Goal: Task Accomplishment & Management: Use online tool/utility

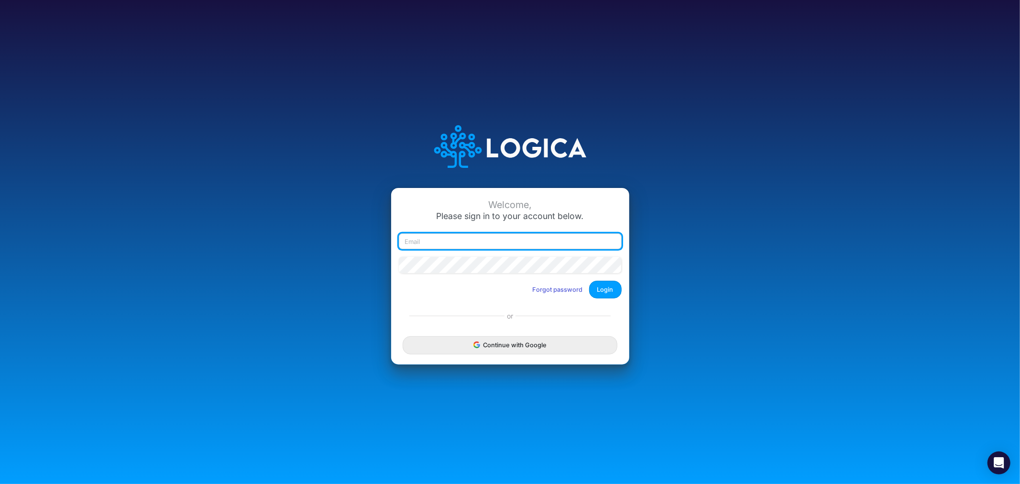
click at [454, 236] on input "email" at bounding box center [510, 241] width 223 height 16
click at [450, 241] on input "email" at bounding box center [510, 241] width 223 height 16
type input "[PERSON_NAME][EMAIL_ADDRESS][PERSON_NAME][DOMAIN_NAME]"
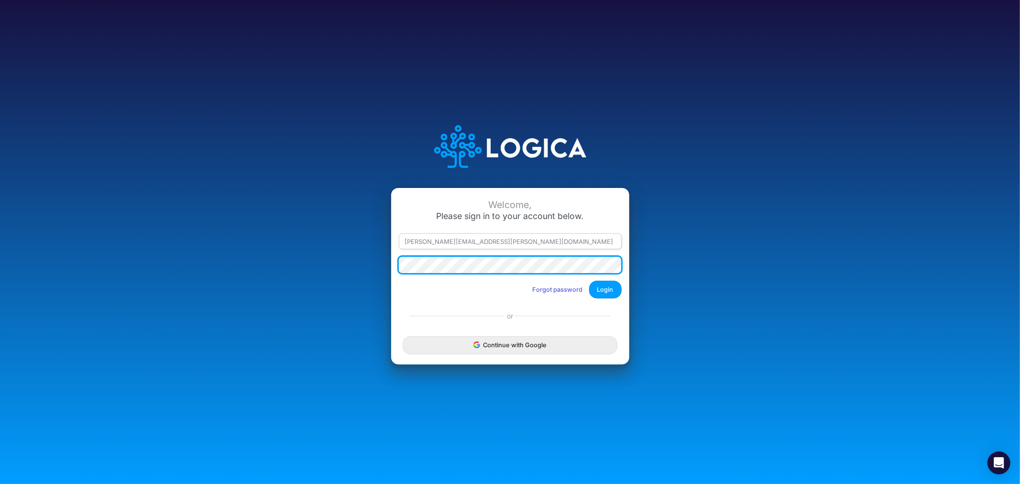
click at [589, 281] on button "Login" at bounding box center [605, 290] width 33 height 18
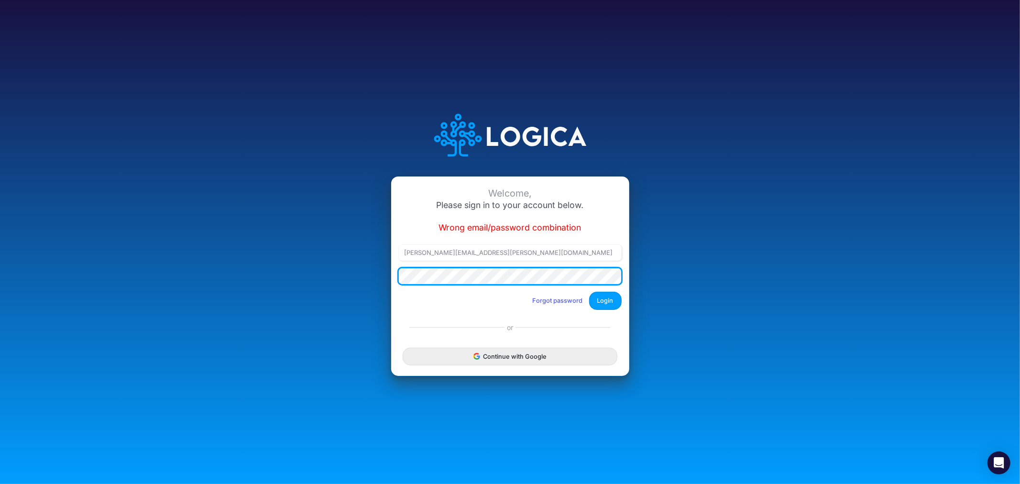
click at [348, 275] on div "Welcome, Please sign in to your account below. Wrong email/password combination…" at bounding box center [510, 241] width 680 height 295
click at [589, 292] on button "Login" at bounding box center [605, 301] width 33 height 18
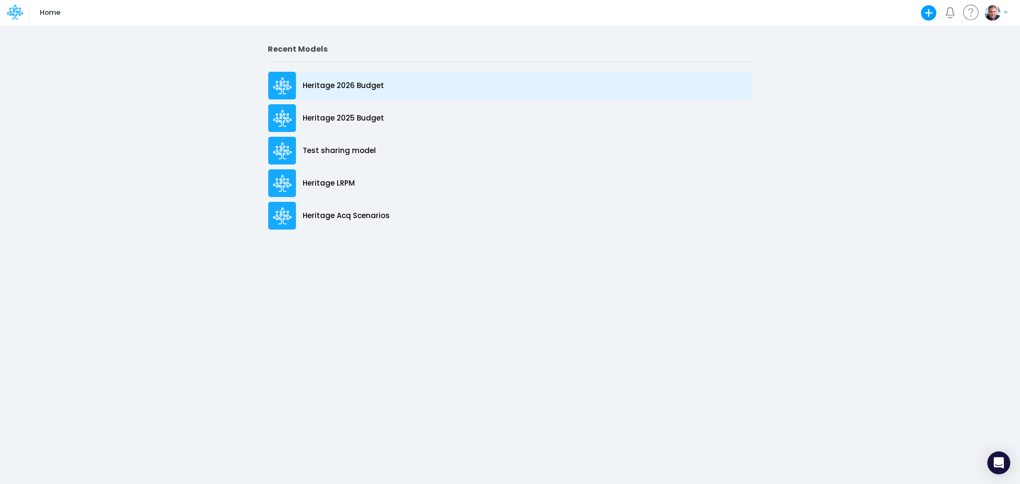
click at [335, 88] on p "Heritage 2026 Budget" at bounding box center [343, 85] width 81 height 11
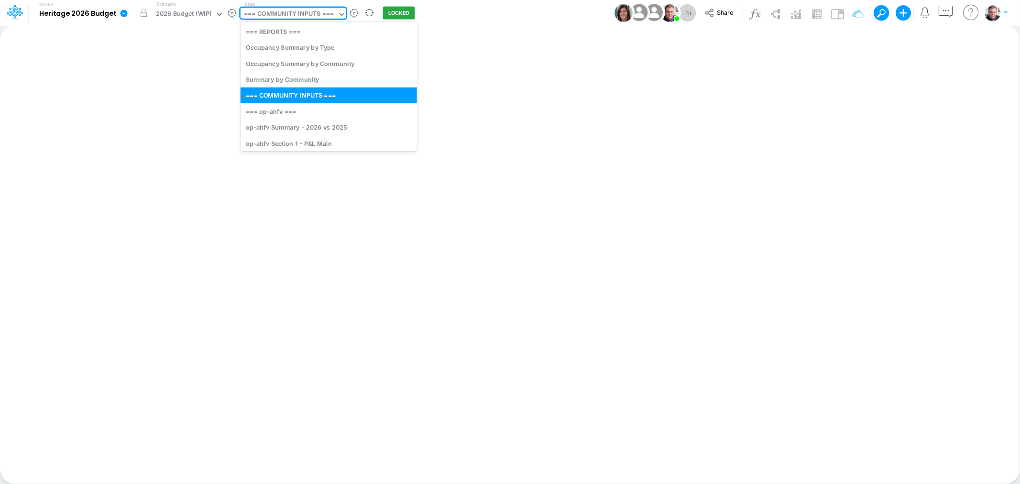
click at [287, 10] on div "=== COMMUNITY INPUTS ===" at bounding box center [289, 14] width 90 height 11
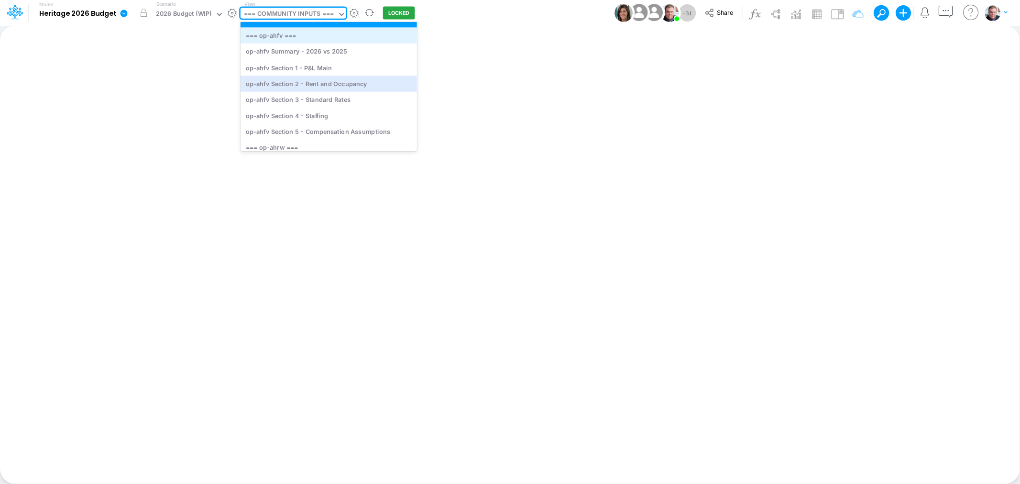
scroll to position [106, 0]
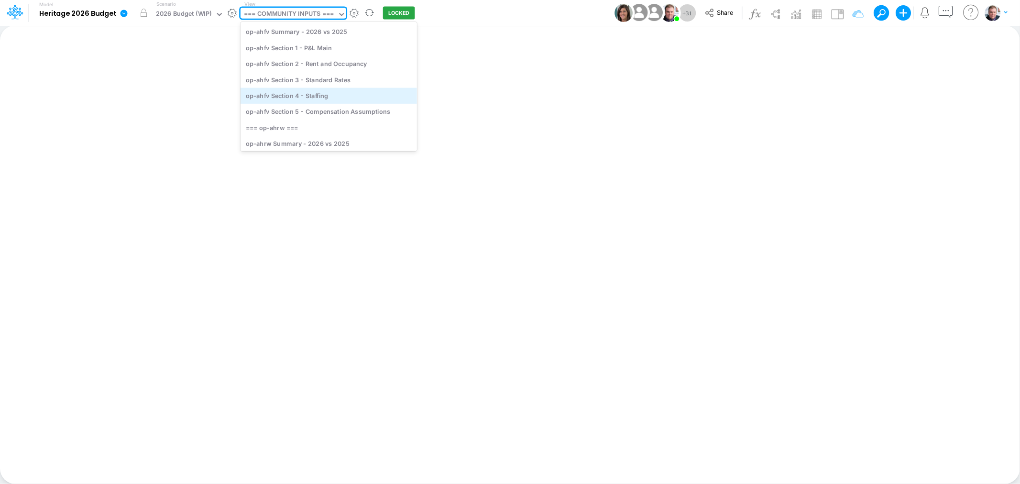
click at [308, 93] on div "op-ahfv Section 4 - Staffing" at bounding box center [329, 96] width 176 height 16
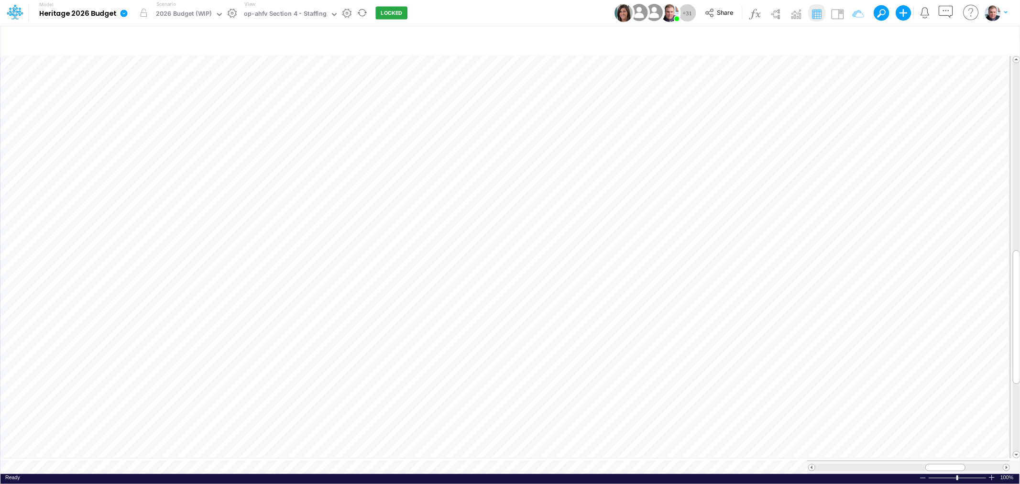
scroll to position [0, 0]
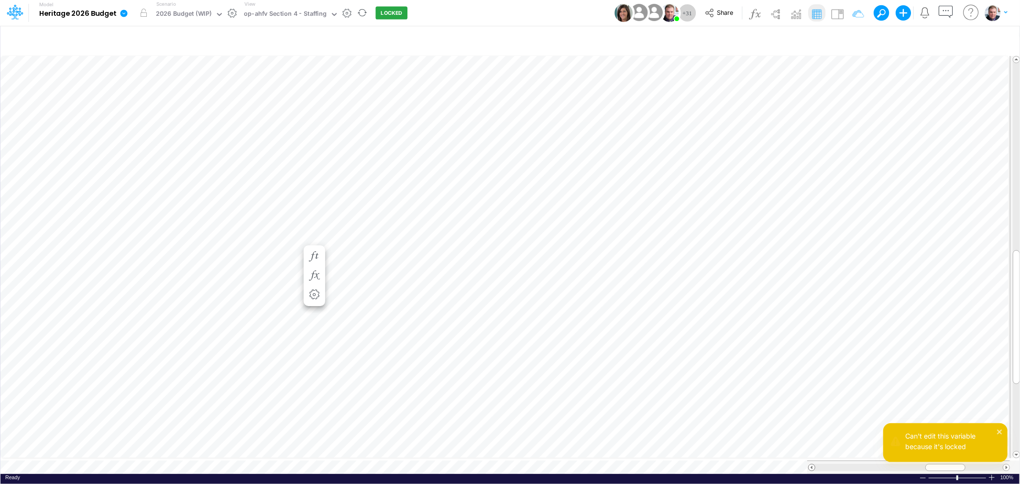
click at [812, 464] on span at bounding box center [812, 467] width 6 height 6
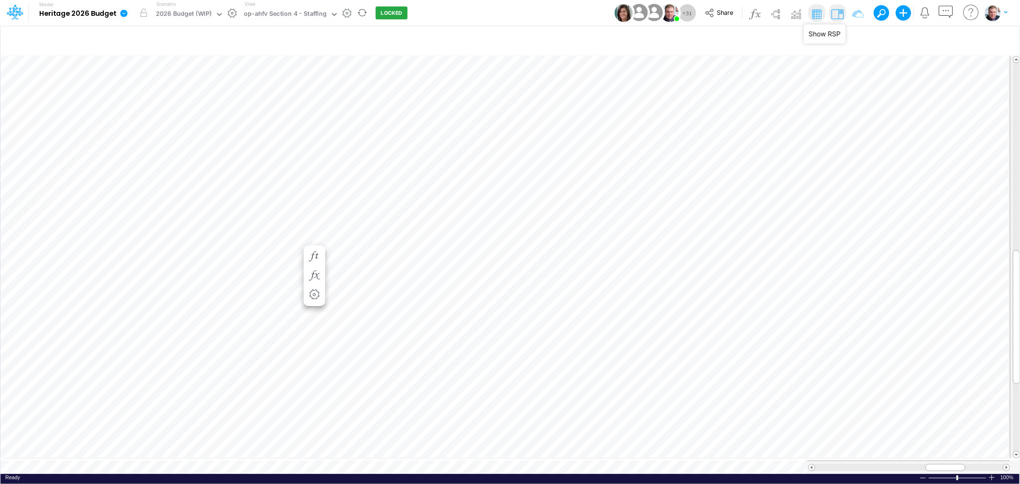
click at [835, 13] on img at bounding box center [837, 13] width 15 height 15
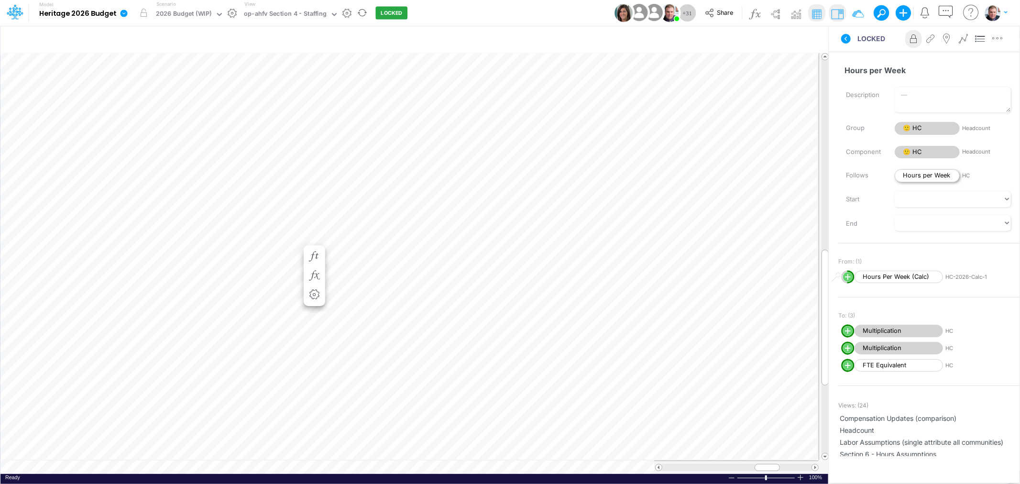
click at [919, 174] on span "Hours per Week" at bounding box center [927, 175] width 65 height 13
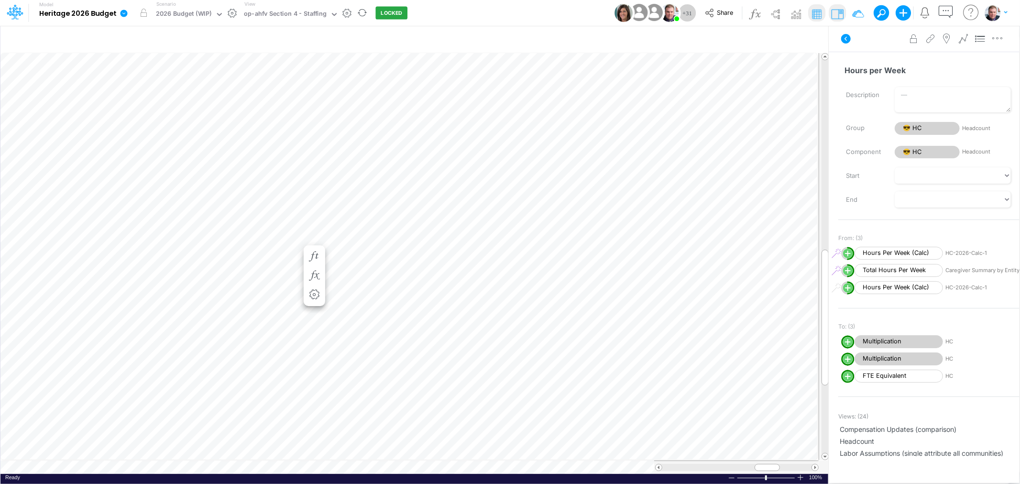
scroll to position [0, 0]
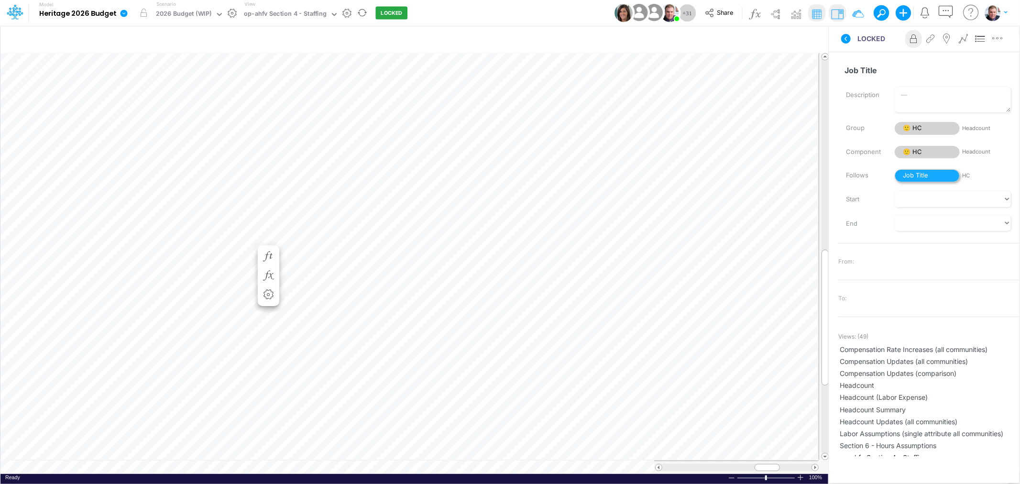
click at [920, 175] on span "Job Title" at bounding box center [927, 175] width 65 height 13
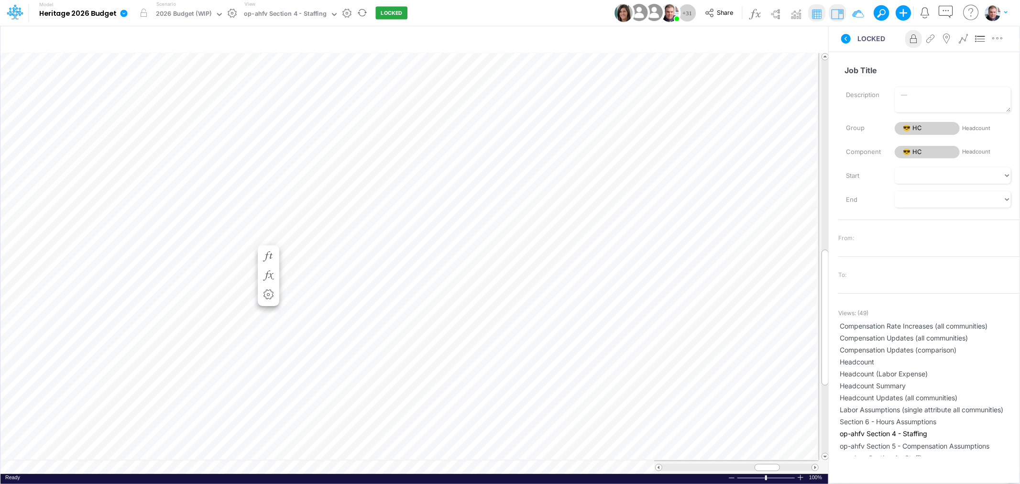
click at [913, 39] on icon at bounding box center [914, 39] width 14 height 10
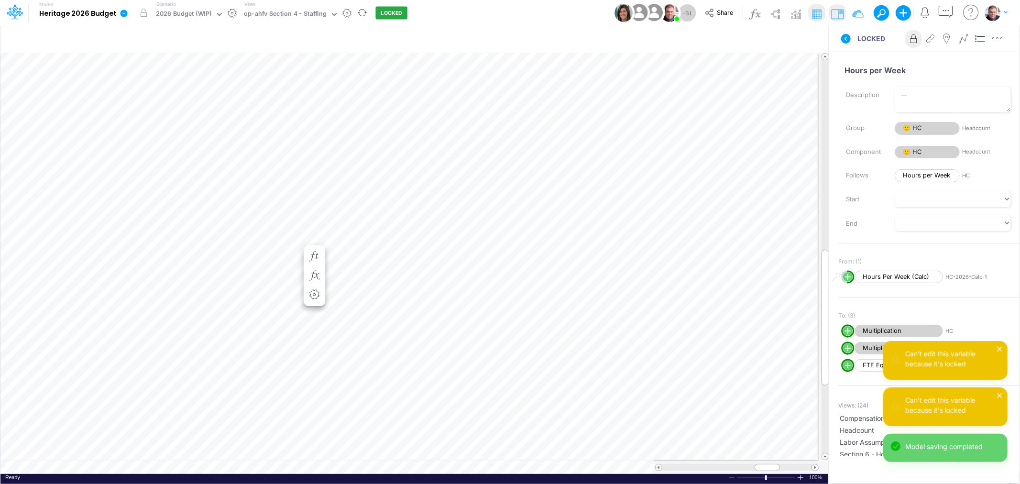
scroll to position [0, 0]
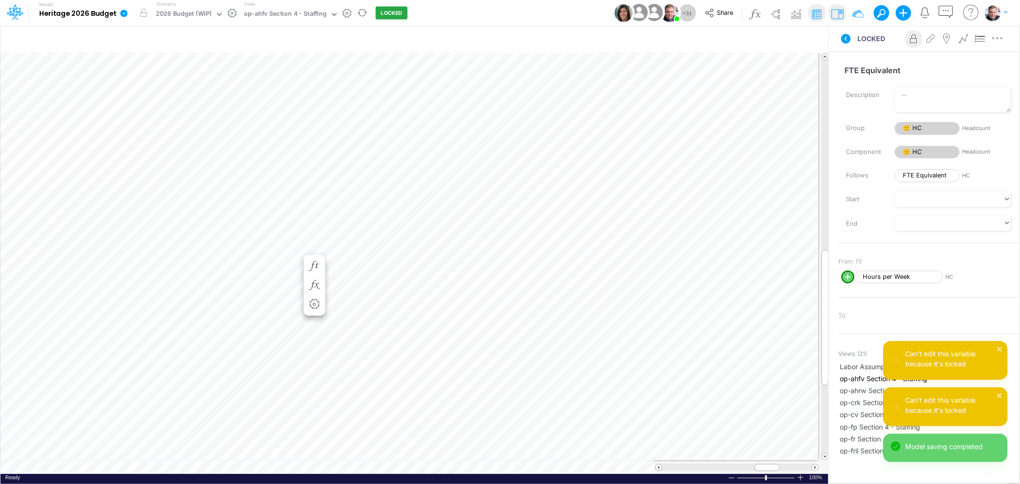
scroll to position [0, 0]
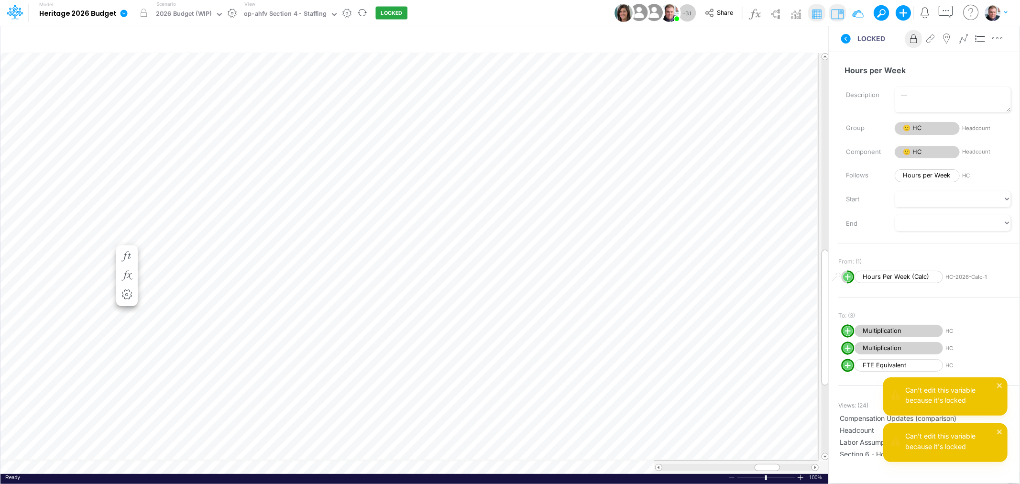
click at [913, 35] on icon at bounding box center [914, 39] width 14 height 10
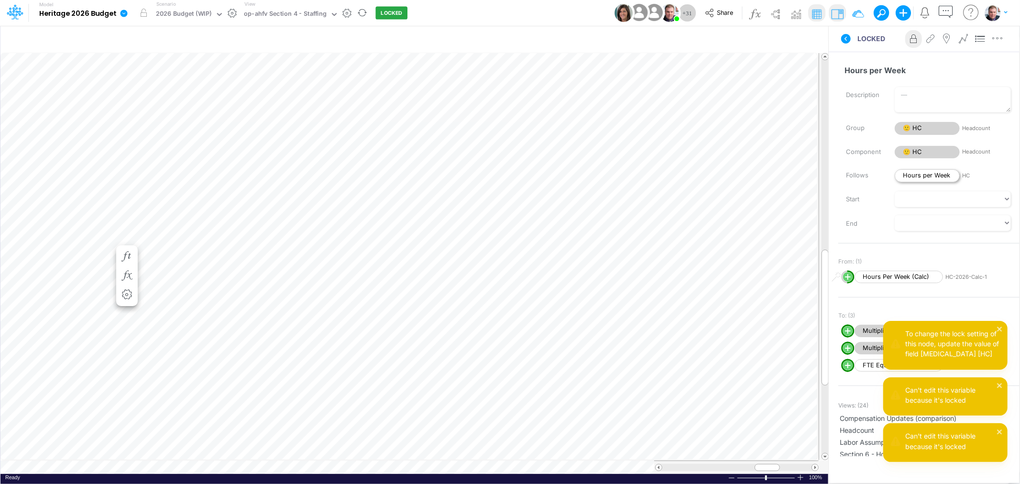
click at [925, 177] on span "Hours per Week" at bounding box center [927, 175] width 65 height 13
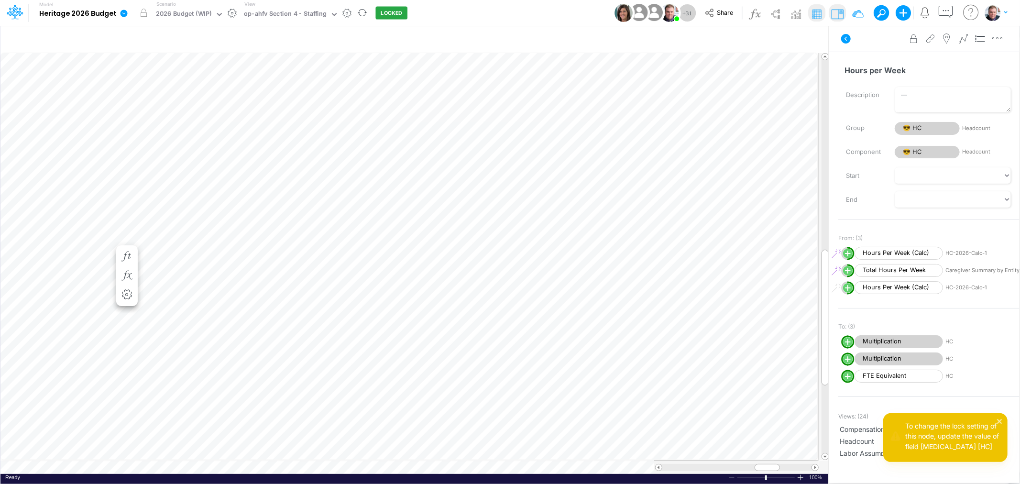
scroll to position [0, 0]
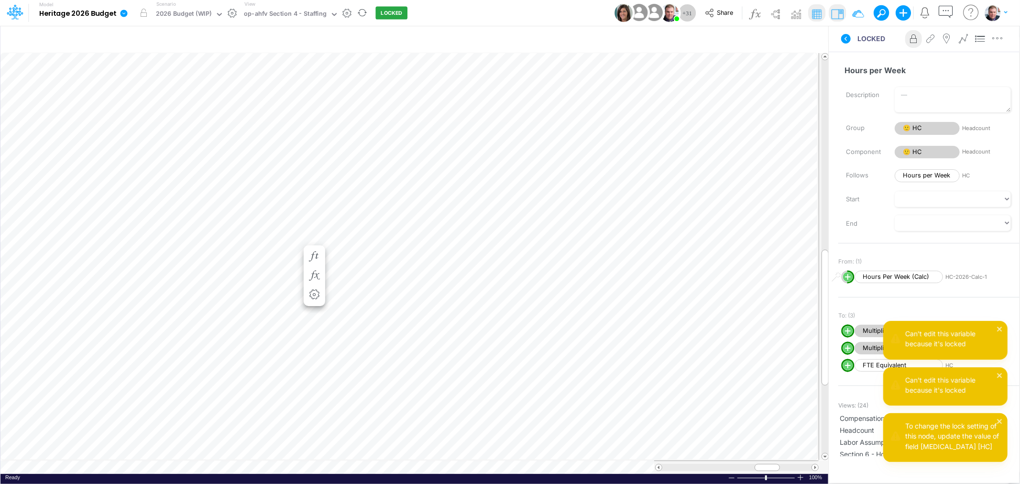
scroll to position [0, 0]
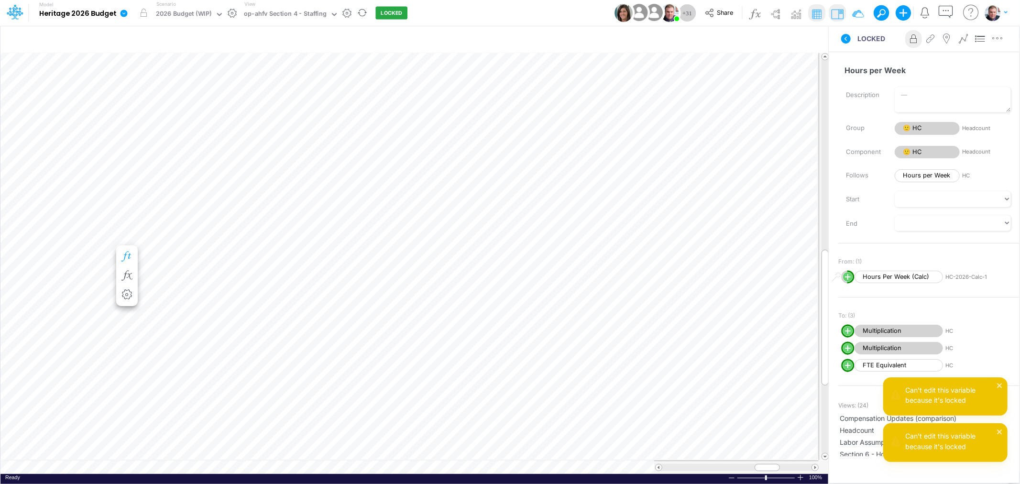
scroll to position [0, 0]
click at [911, 39] on icon at bounding box center [914, 39] width 14 height 10
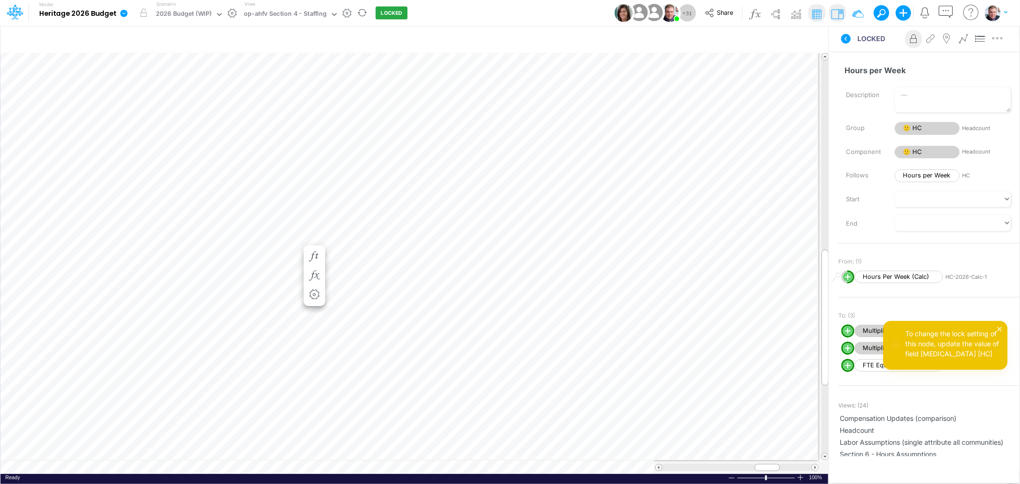
click at [913, 32] on button at bounding box center [913, 39] width 17 height 18
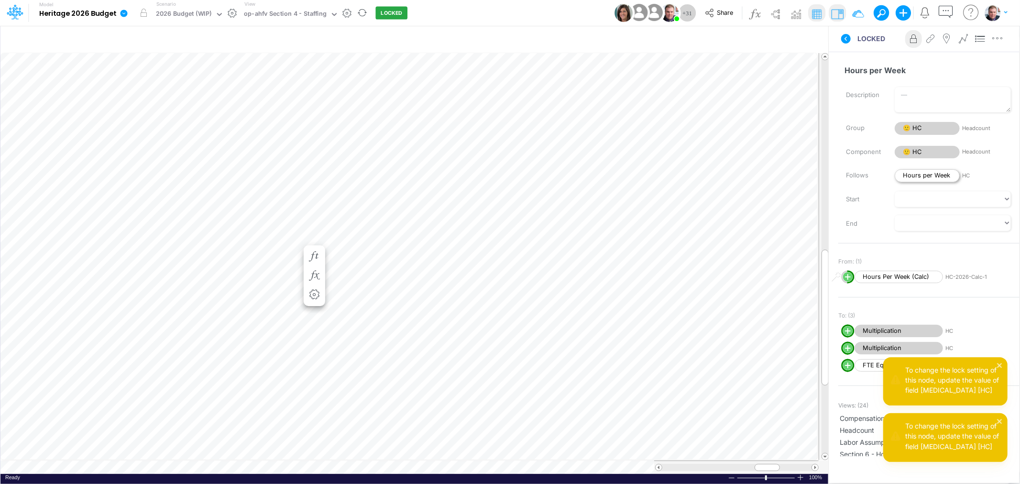
click at [928, 170] on span "Hours per Week" at bounding box center [927, 175] width 65 height 13
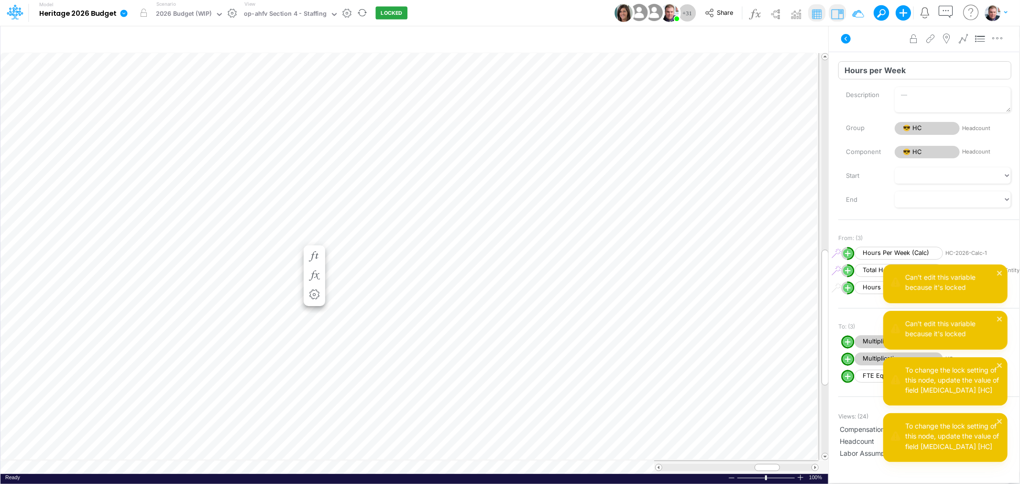
scroll to position [0, 0]
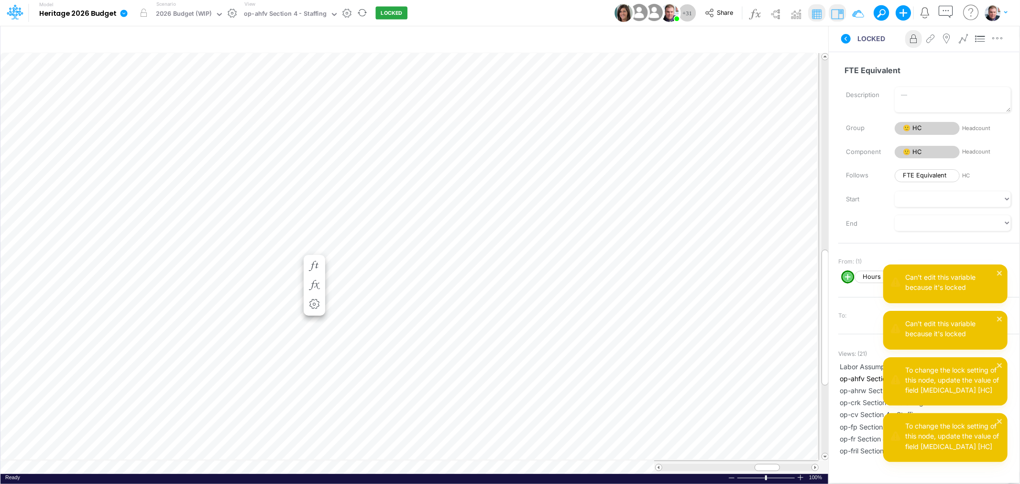
scroll to position [0, 0]
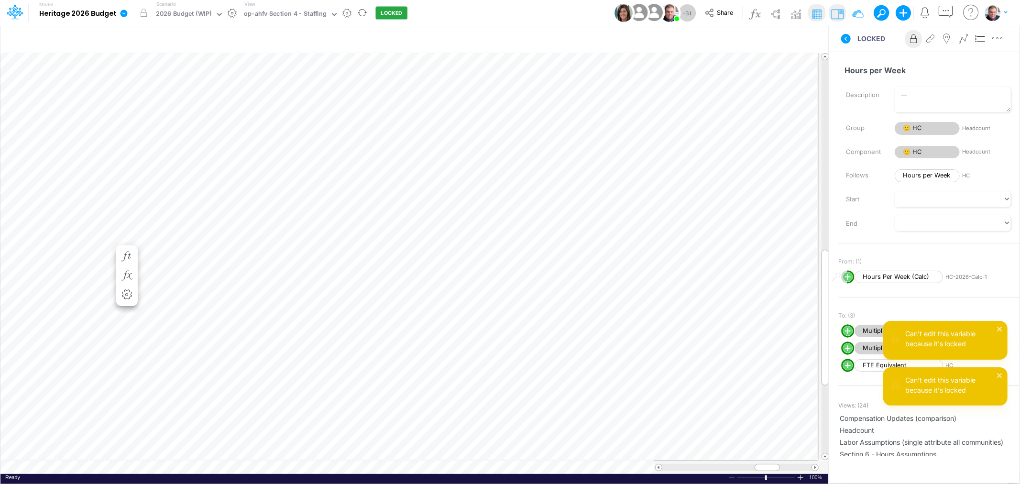
scroll to position [0, 0]
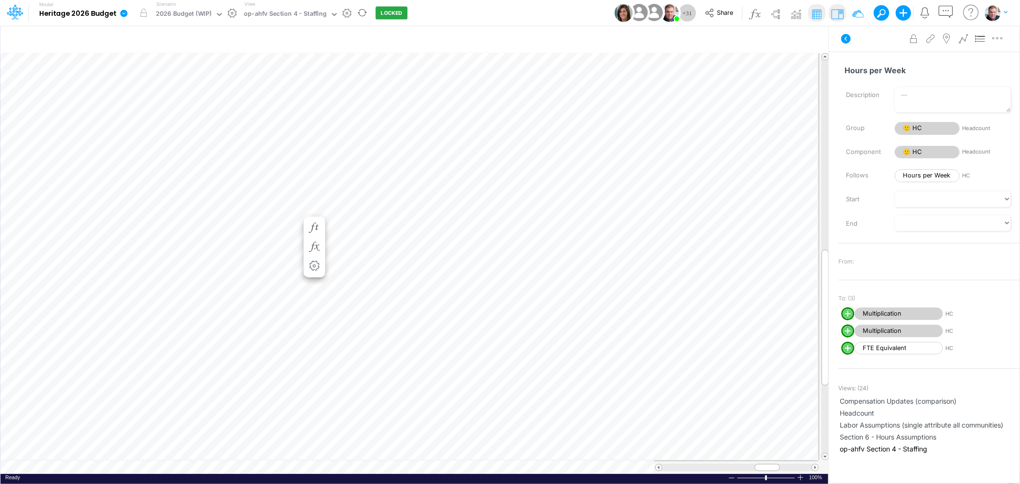
scroll to position [0, 0]
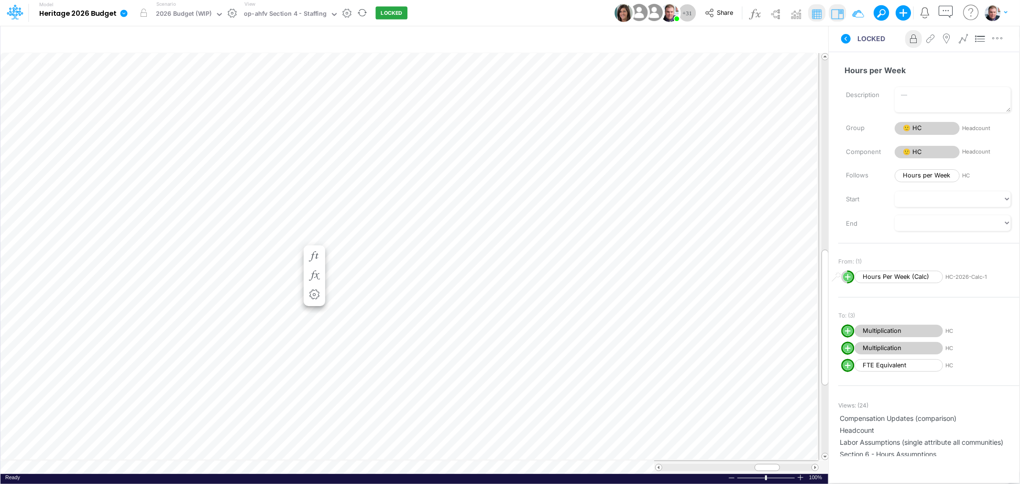
click at [916, 34] on icon at bounding box center [914, 39] width 14 height 10
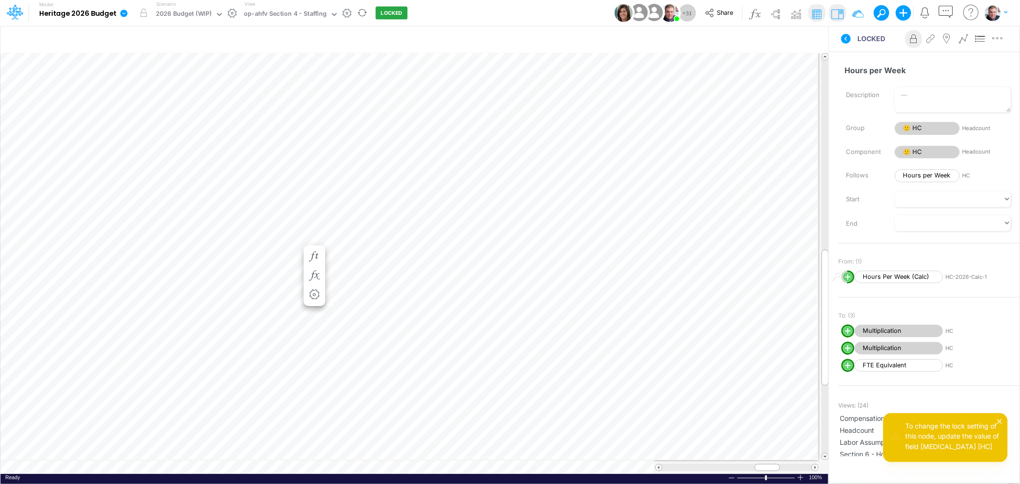
click at [915, 40] on icon at bounding box center [914, 39] width 14 height 10
click at [922, 175] on span "Hours per Week" at bounding box center [927, 175] width 65 height 13
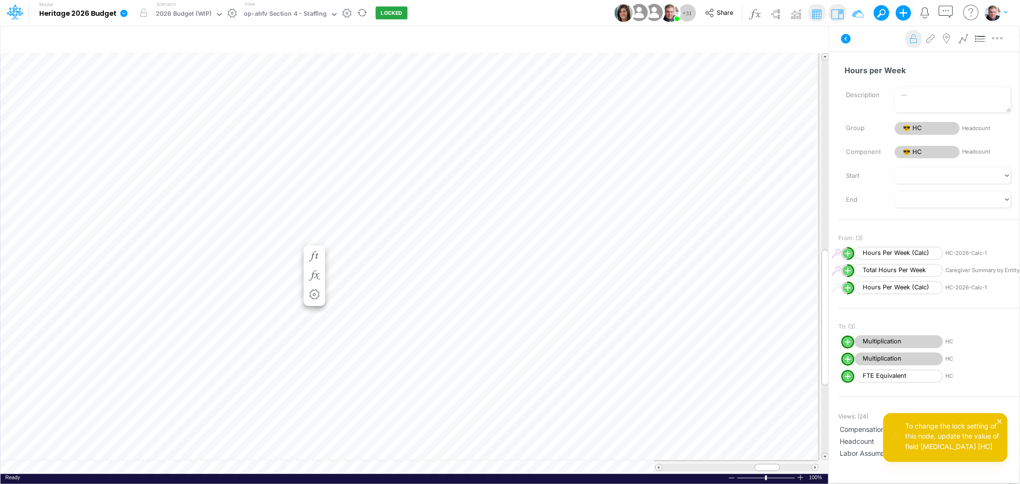
click at [911, 42] on icon at bounding box center [914, 39] width 14 height 10
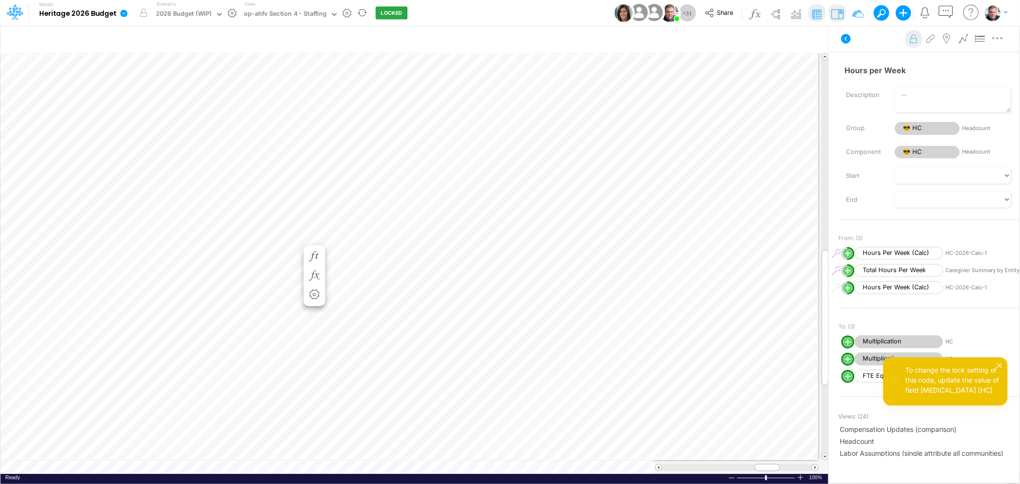
click at [911, 42] on icon at bounding box center [914, 39] width 14 height 10
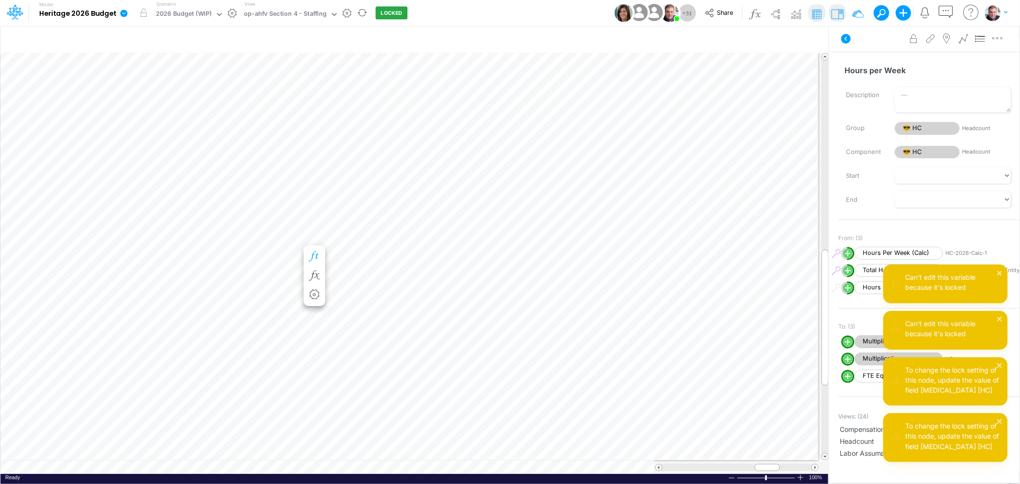
scroll to position [0, 0]
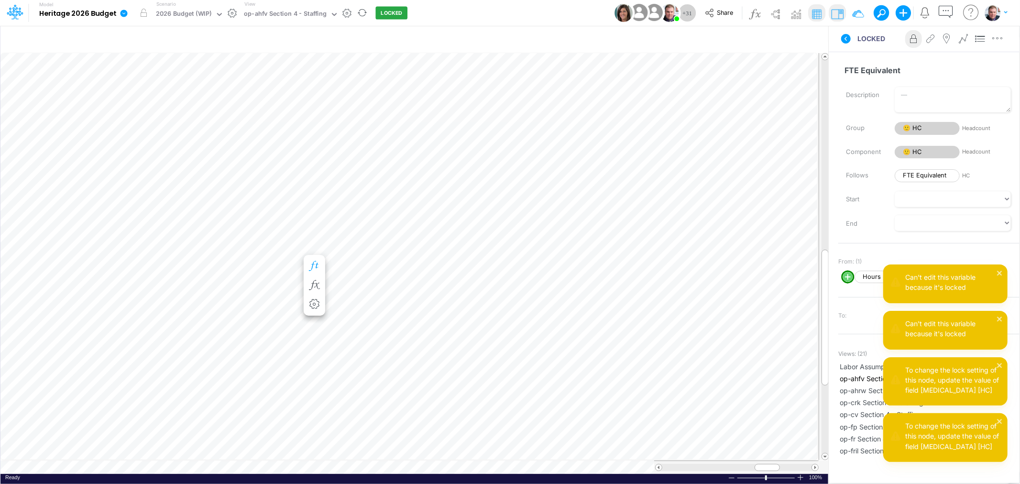
scroll to position [0, 0]
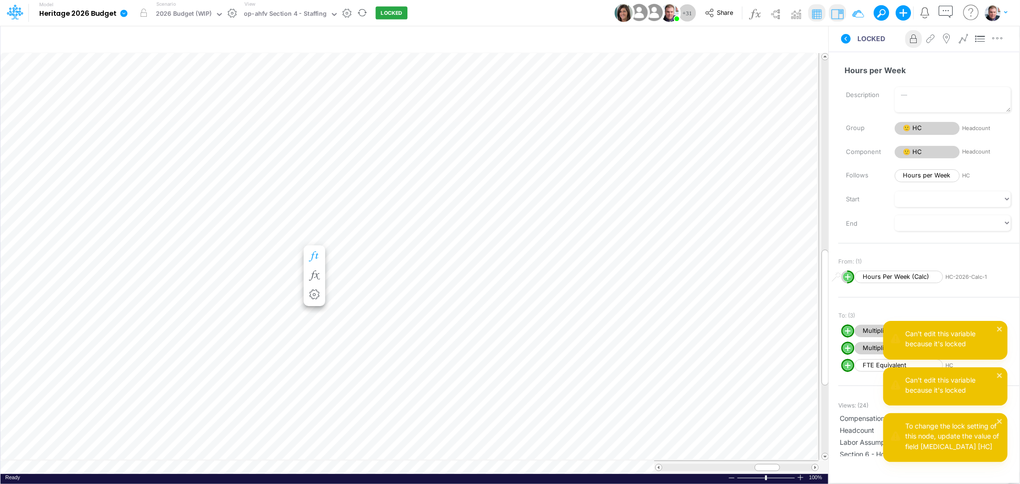
scroll to position [0, 0]
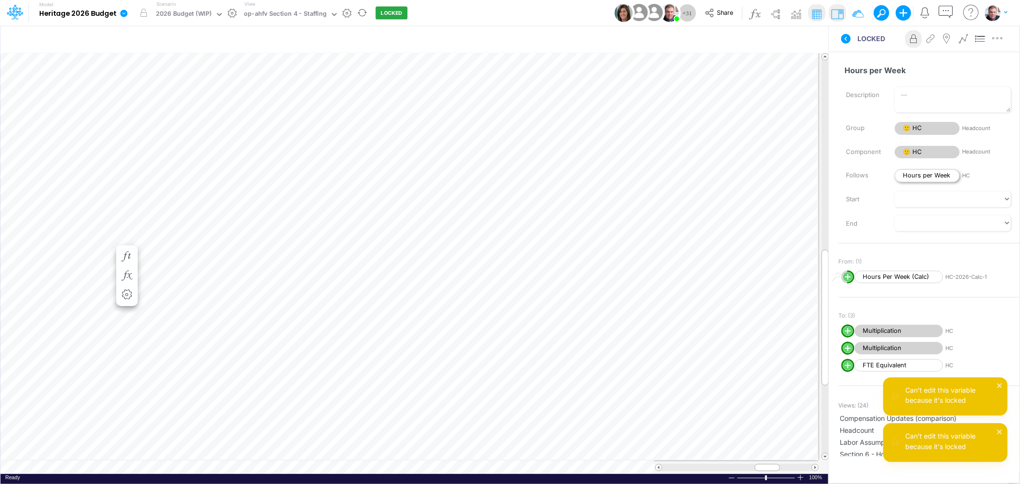
click at [909, 175] on span "Hours per Week" at bounding box center [927, 175] width 65 height 13
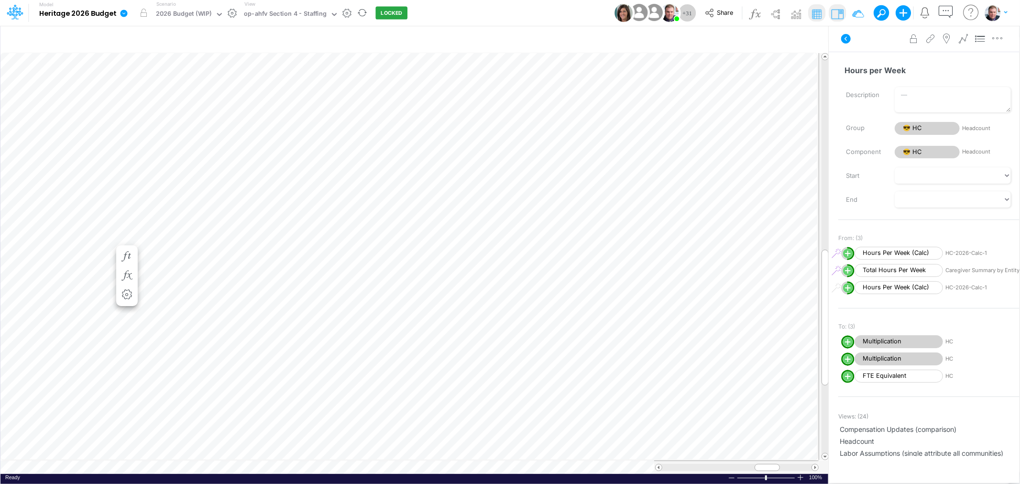
scroll to position [0, 0]
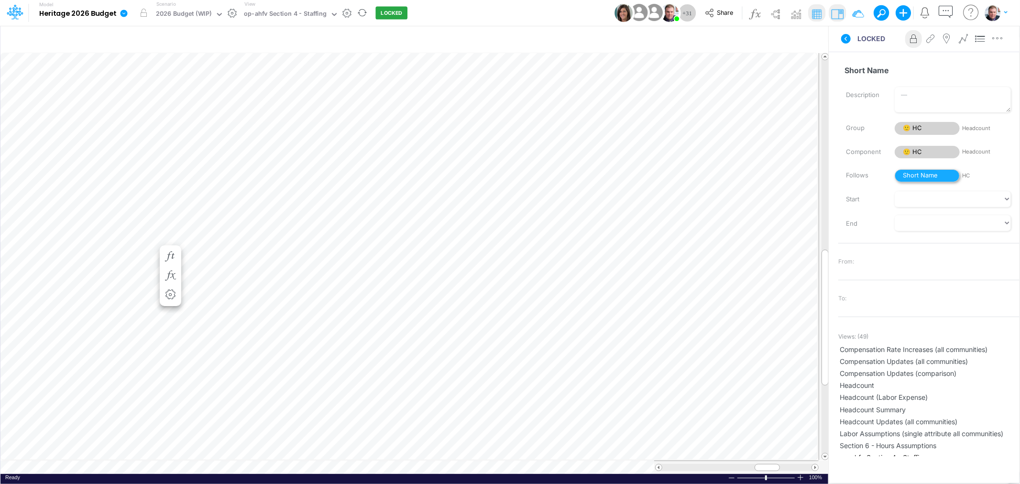
click at [919, 174] on span "Short Name" at bounding box center [927, 175] width 65 height 13
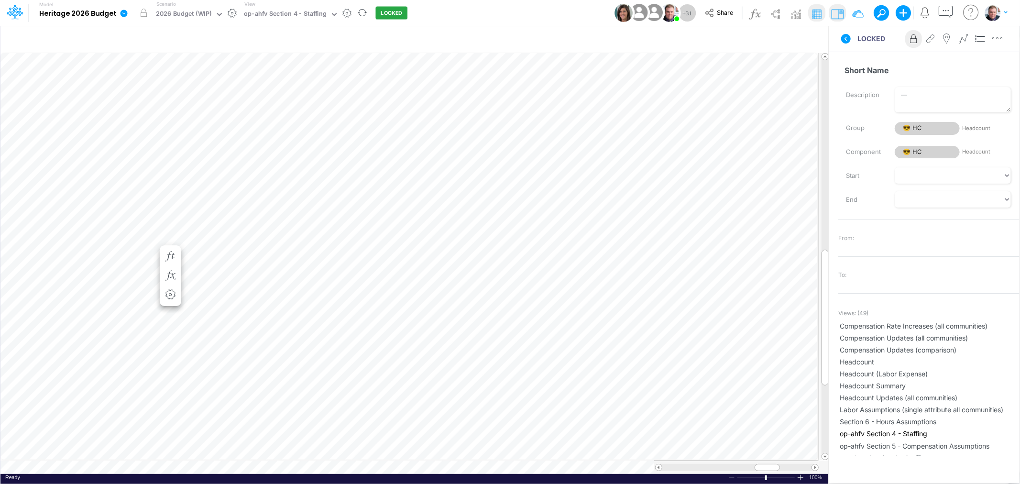
scroll to position [0, 0]
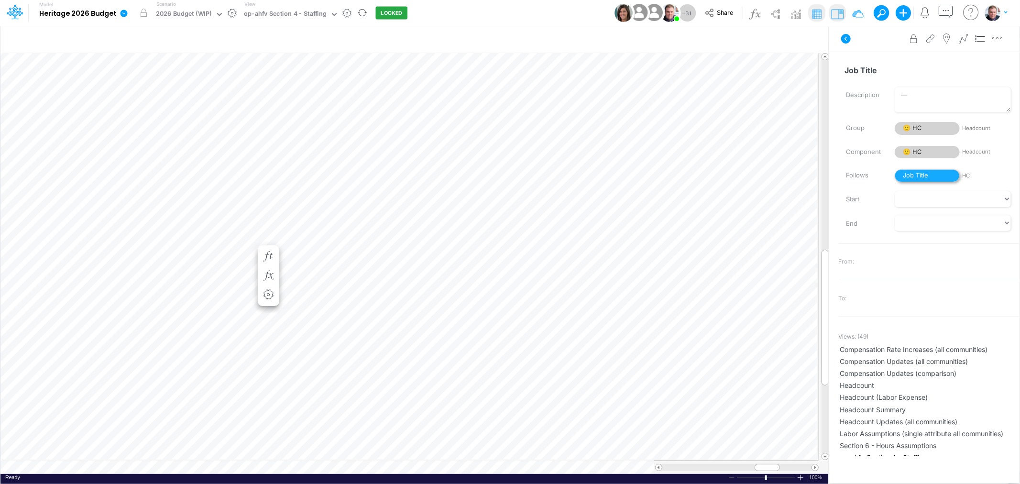
click at [915, 173] on span "Job Title" at bounding box center [927, 175] width 65 height 13
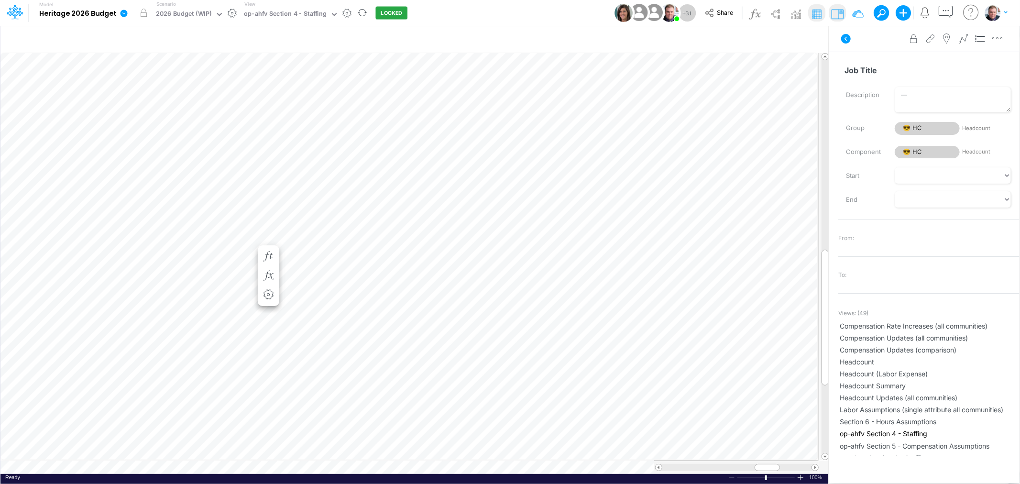
scroll to position [0, 0]
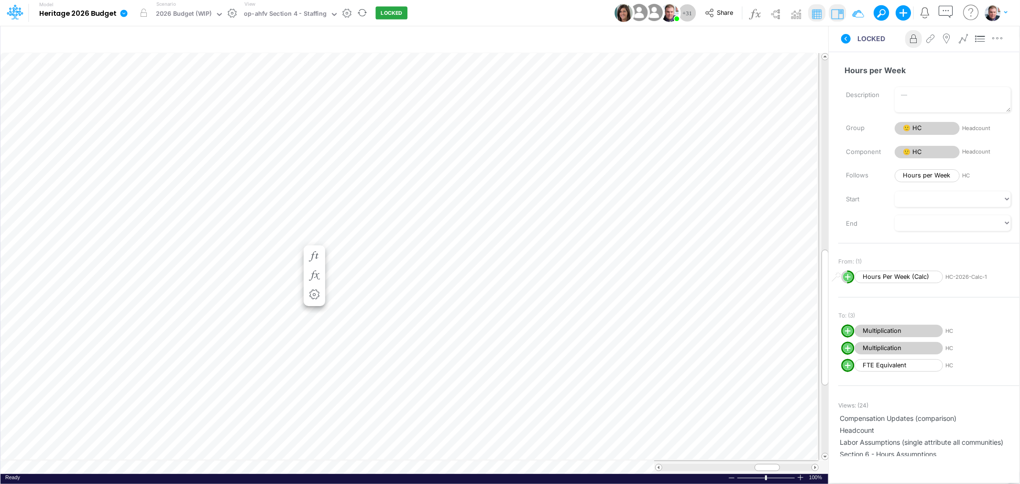
click at [914, 38] on icon at bounding box center [914, 39] width 14 height 10
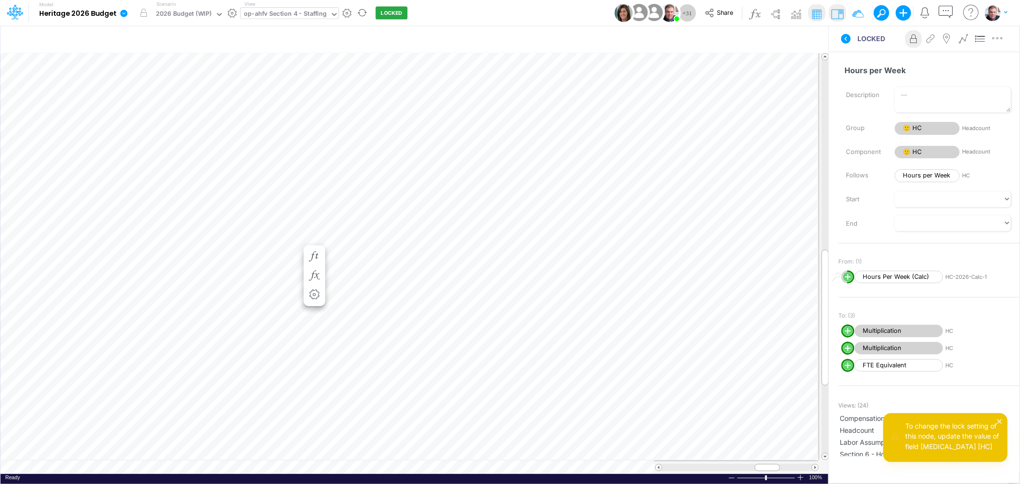
click at [302, 15] on div "op-ahfv Section 4 - Staffing" at bounding box center [285, 14] width 83 height 11
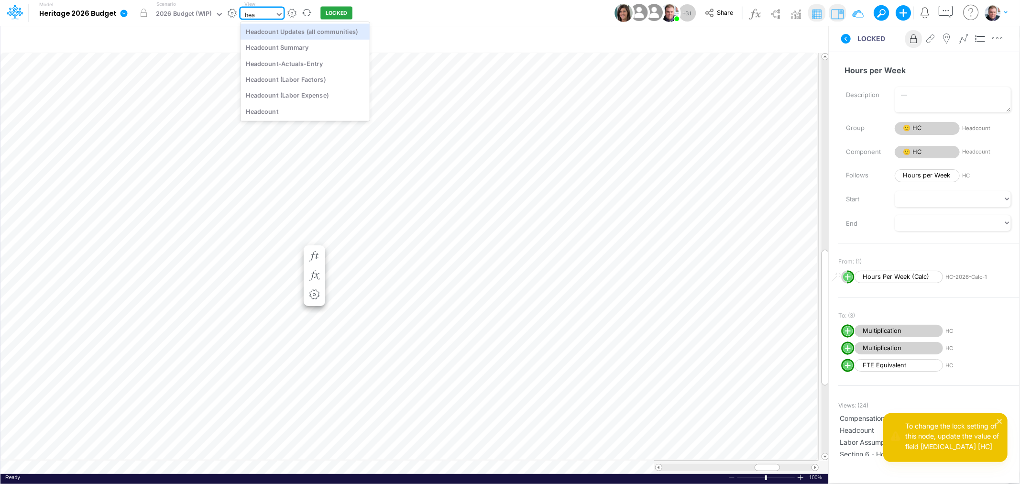
type input "head"
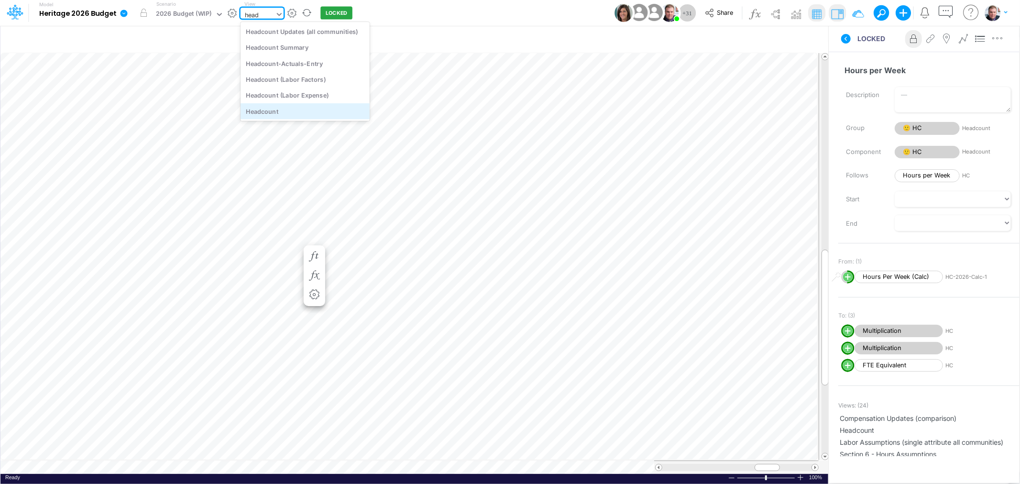
click at [280, 112] on div "Headcount" at bounding box center [305, 111] width 129 height 16
click at [260, 12] on div "Headcount" at bounding box center [260, 14] width 33 height 11
type input "head"
click at [283, 63] on div "Headcount-Actuals-Entry" at bounding box center [305, 63] width 129 height 16
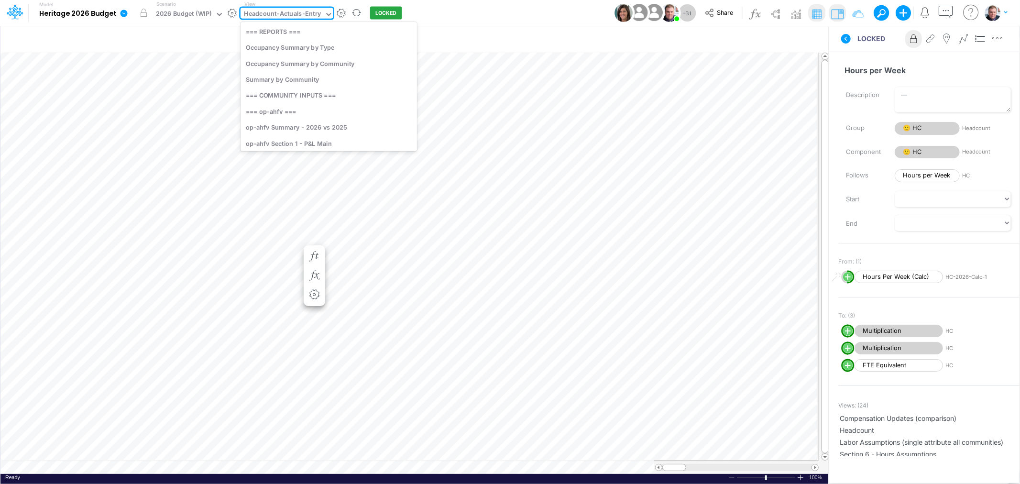
click at [292, 13] on div "Headcount-Actuals-Entry" at bounding box center [282, 14] width 77 height 11
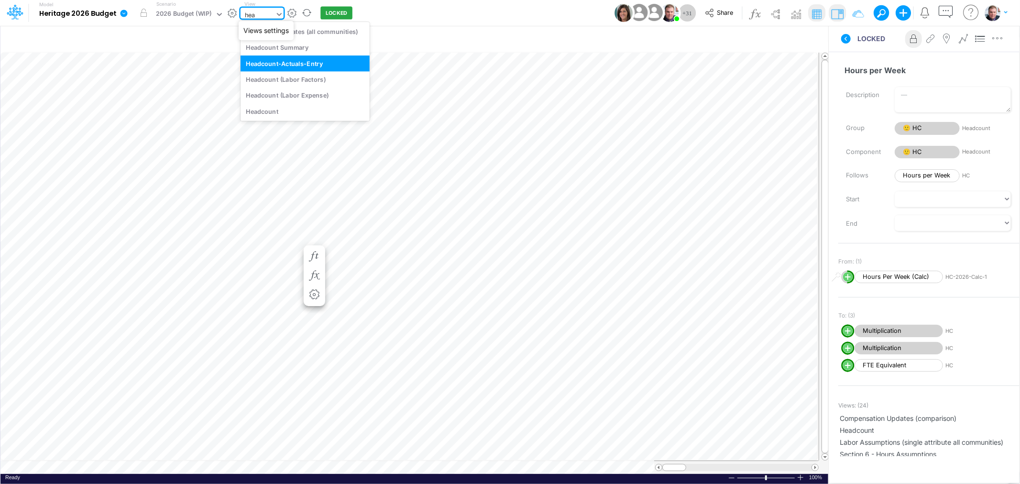
type input "head"
click at [285, 82] on div "Headcount (Labor Factors)" at bounding box center [305, 79] width 129 height 16
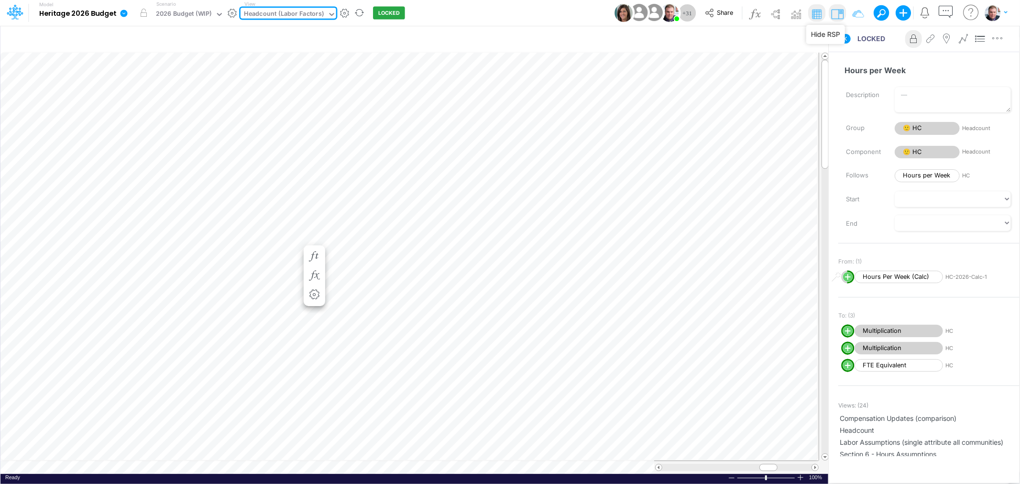
click at [835, 14] on img at bounding box center [837, 13] width 15 height 15
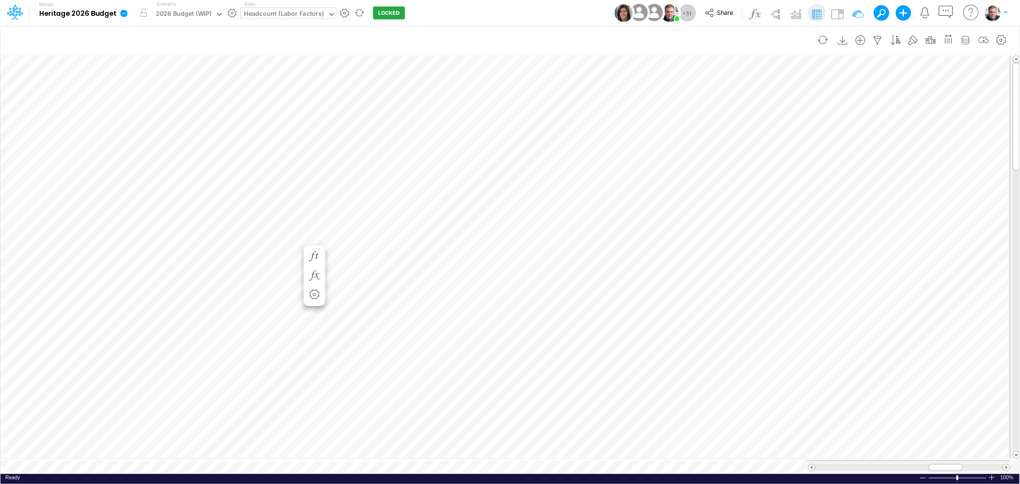
scroll to position [0, 0]
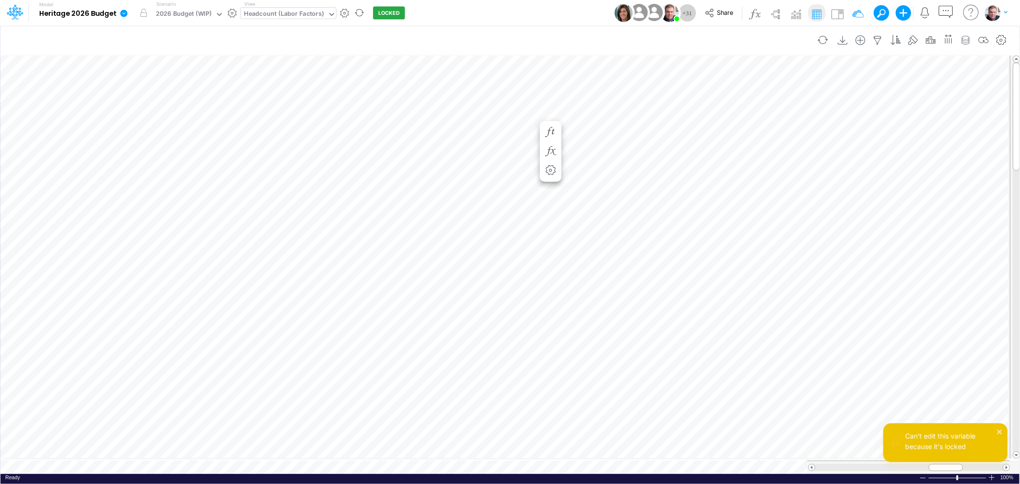
scroll to position [0, 7]
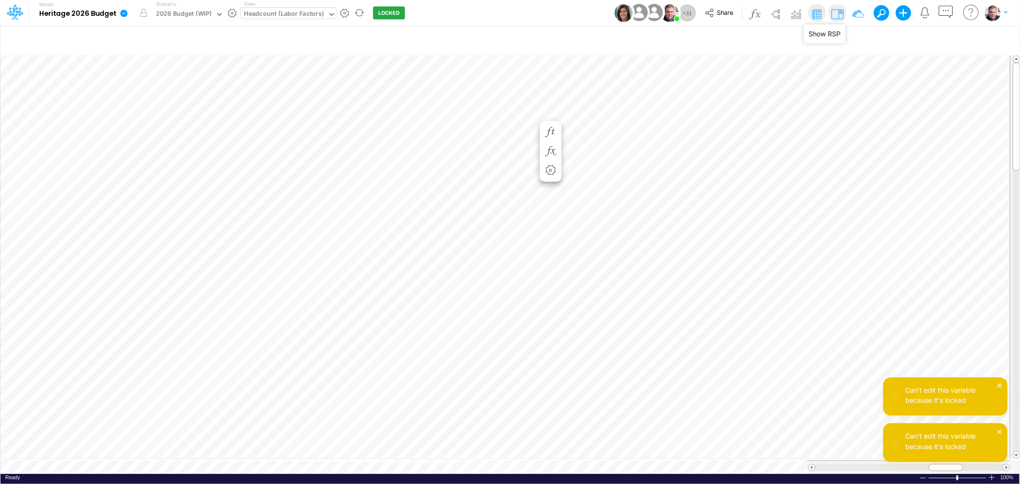
click at [837, 11] on img at bounding box center [837, 13] width 15 height 15
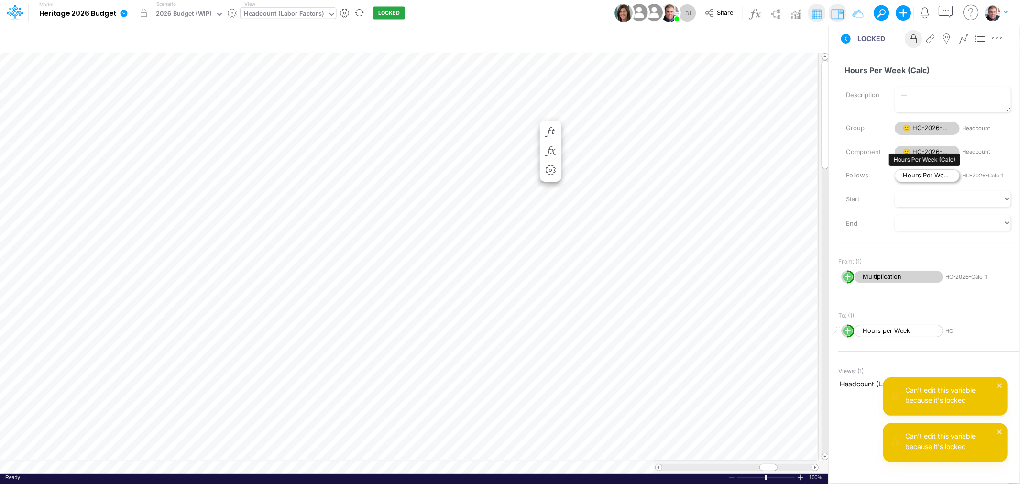
click at [935, 172] on span "Hours Per Week (Calc)" at bounding box center [927, 175] width 65 height 13
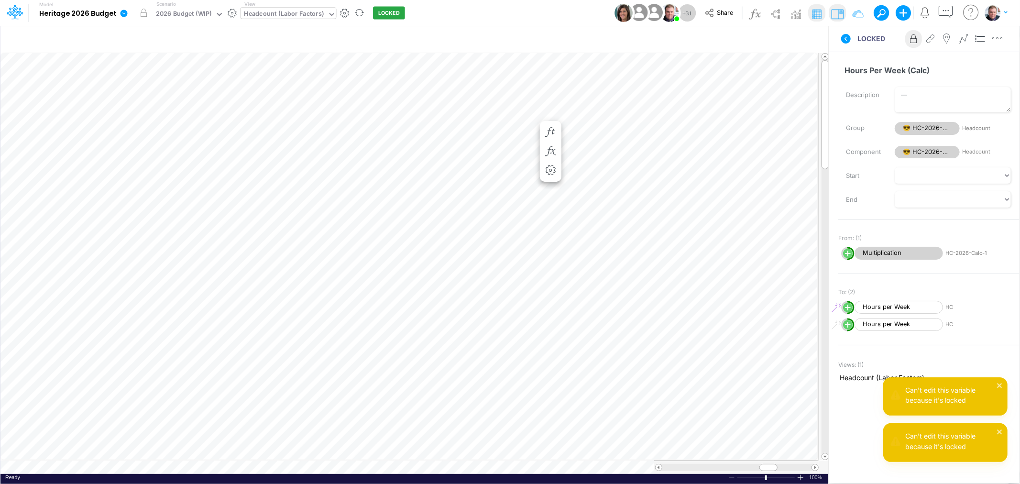
click at [913, 41] on icon at bounding box center [914, 39] width 14 height 10
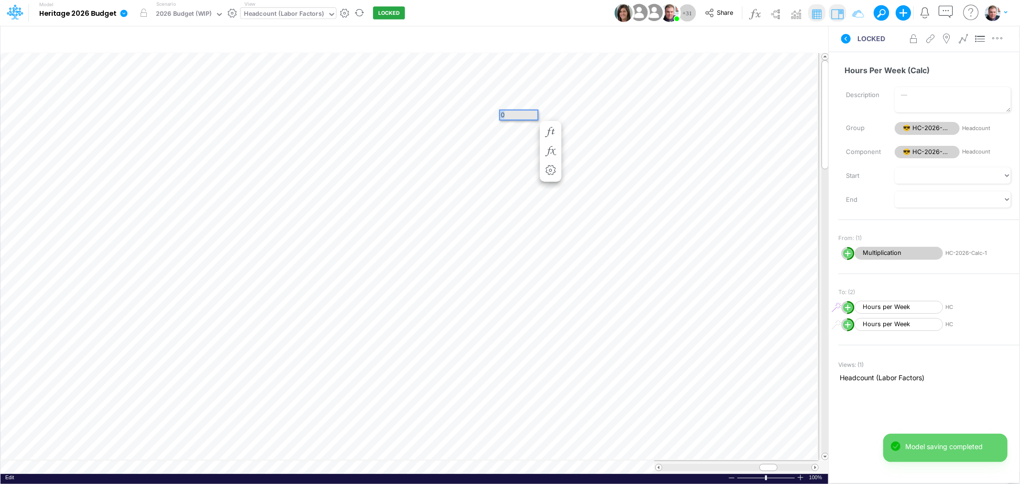
click at [496, 115] on div "Paste Cut Copy AutoFill 0" at bounding box center [414, 263] width 828 height 421
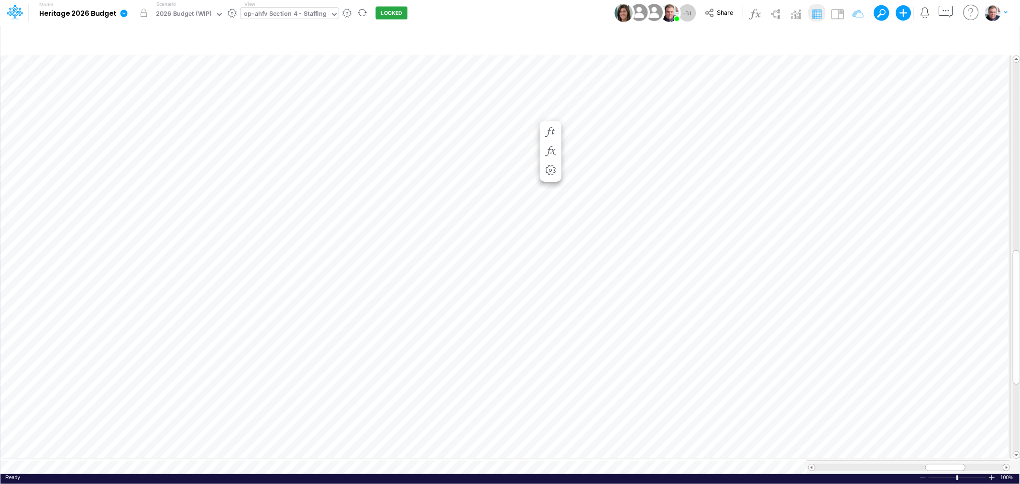
scroll to position [0, 0]
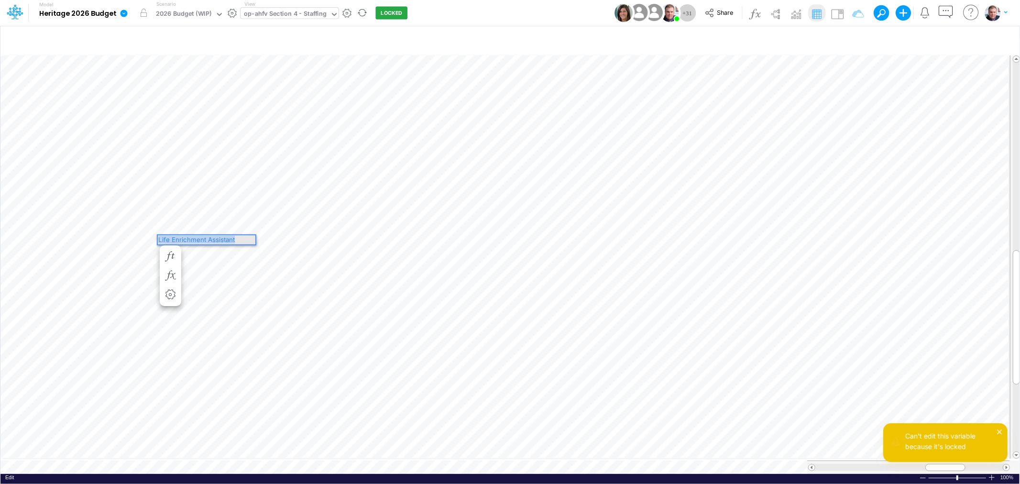
click at [179, 239] on div "Life Enrichment Assistant" at bounding box center [207, 239] width 98 height 9
click at [241, 237] on div "Life Enrichment Assistant" at bounding box center [207, 239] width 98 height 9
click at [838, 12] on img at bounding box center [837, 13] width 15 height 15
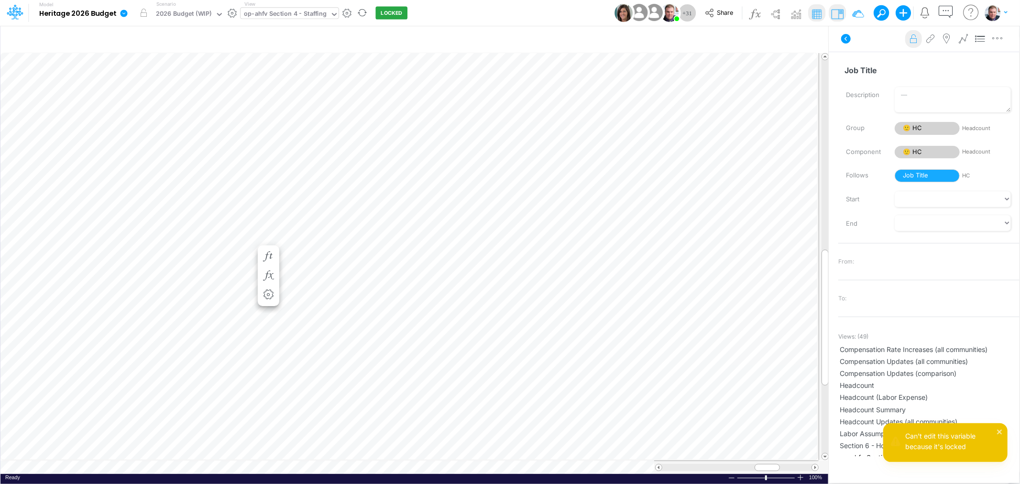
click at [914, 39] on icon at bounding box center [914, 39] width 14 height 10
click at [914, 177] on span "Job Title" at bounding box center [927, 175] width 65 height 13
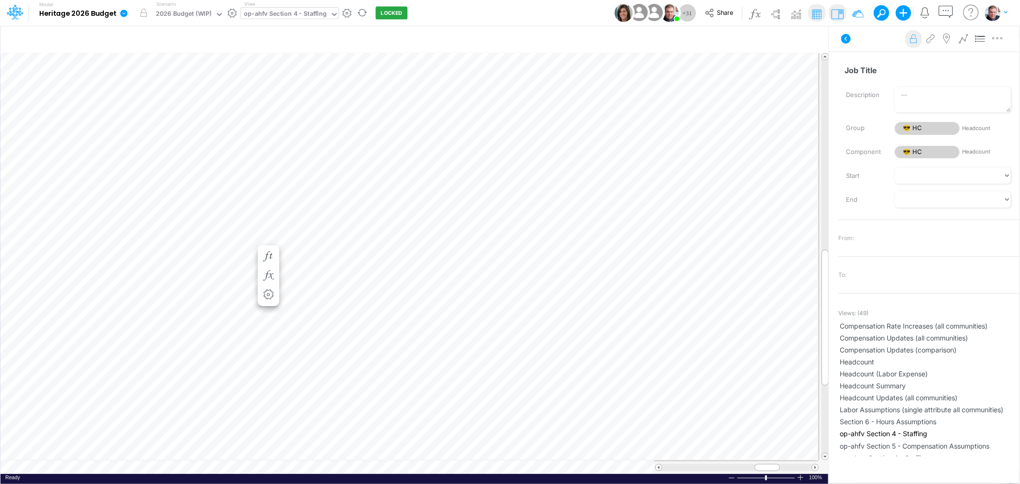
click at [912, 41] on icon at bounding box center [914, 39] width 14 height 10
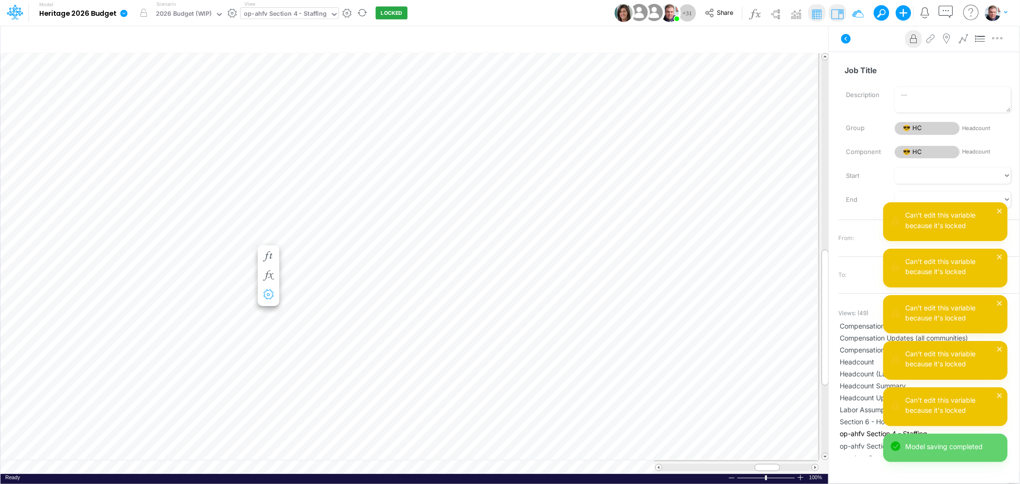
scroll to position [0, 0]
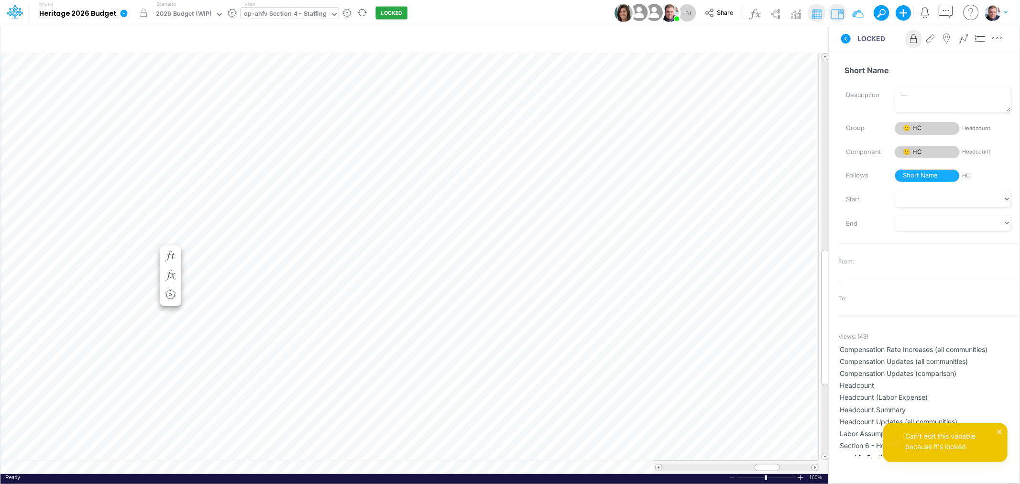
scroll to position [0, 0]
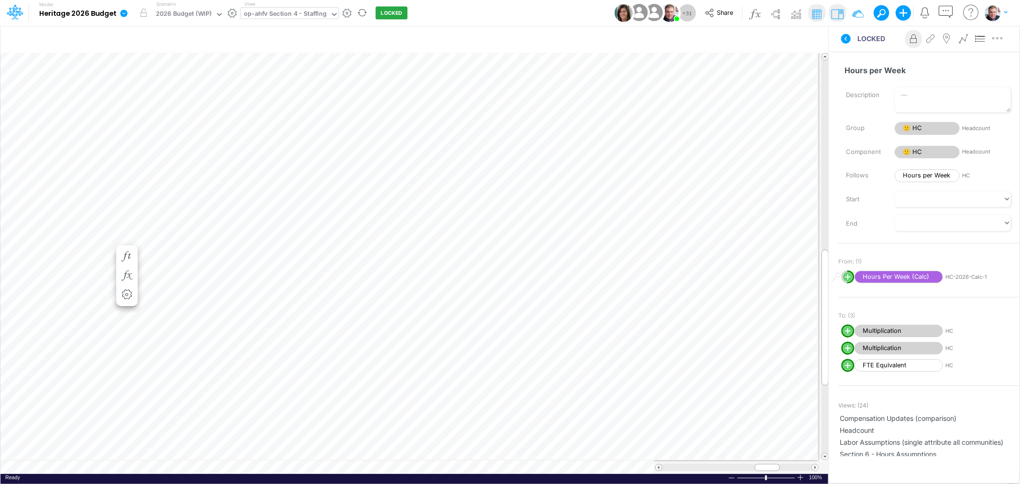
scroll to position [0, 0]
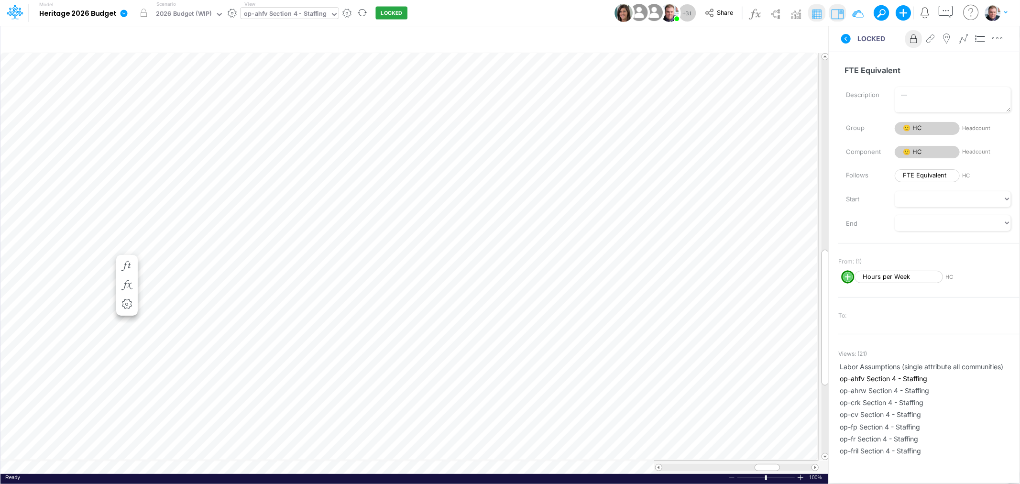
scroll to position [0, 0]
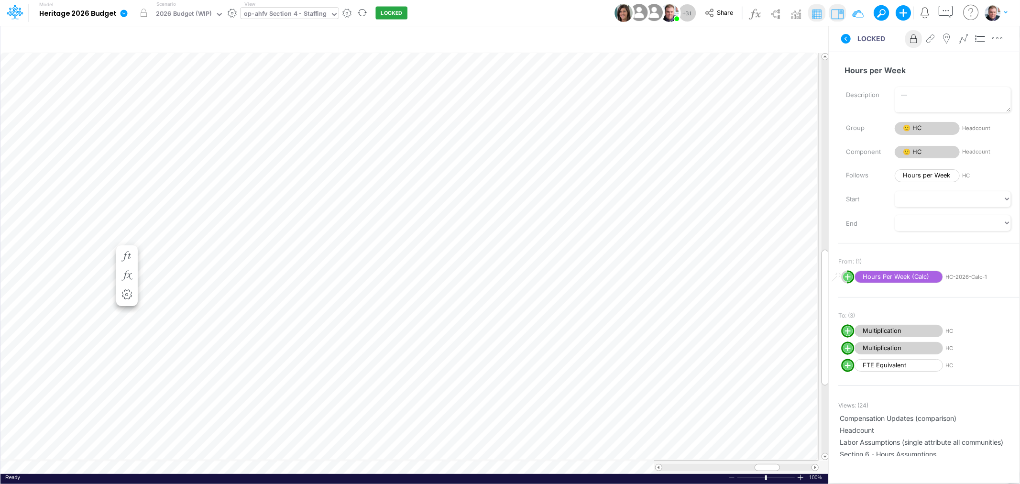
scroll to position [0, 0]
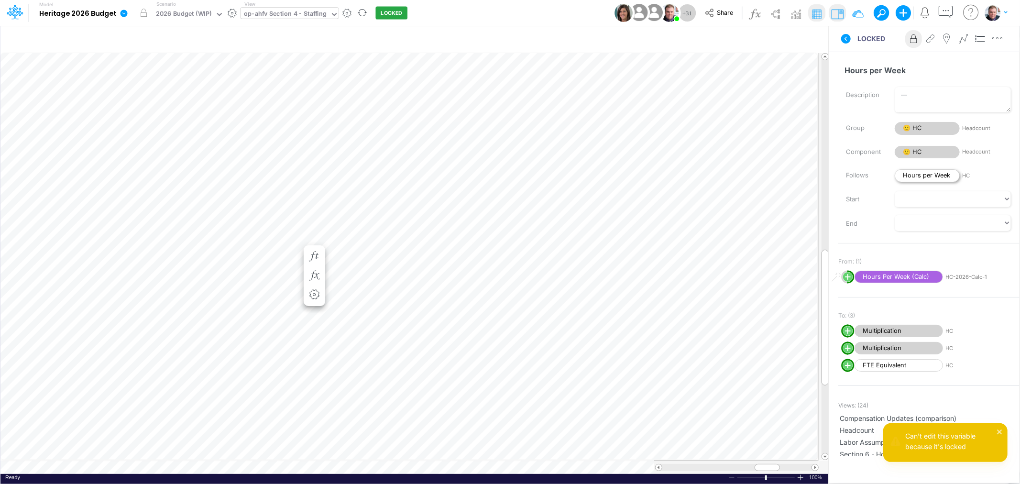
click at [925, 177] on span "Hours per Week" at bounding box center [927, 175] width 65 height 13
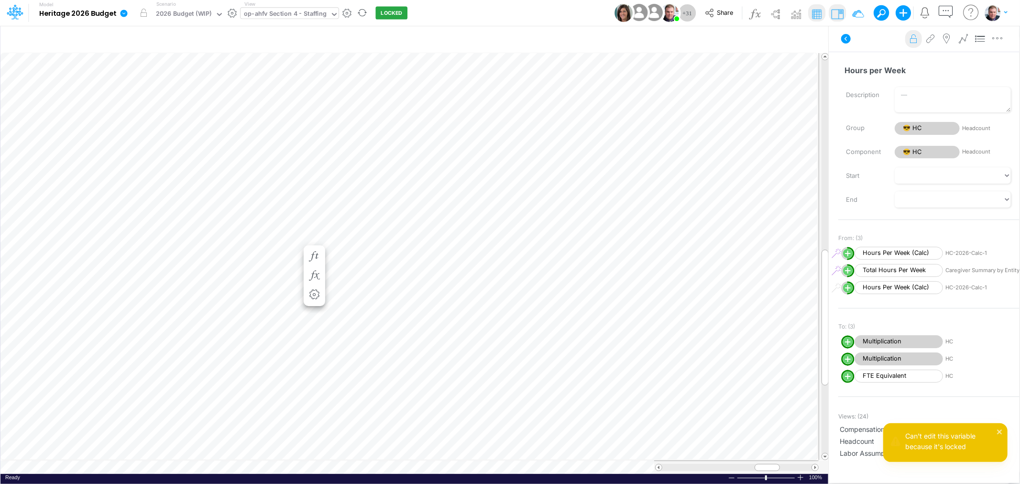
click at [913, 40] on icon at bounding box center [914, 39] width 14 height 10
